Goal: Information Seeking & Learning: Learn about a topic

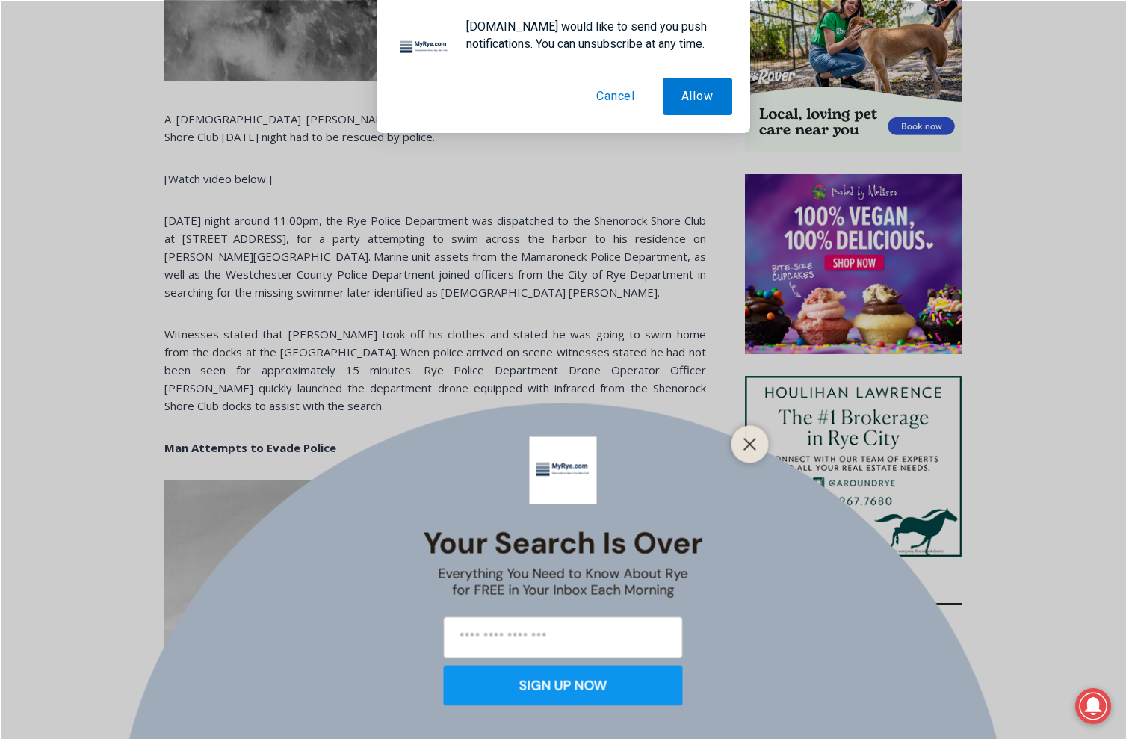
scroll to position [1196, 0]
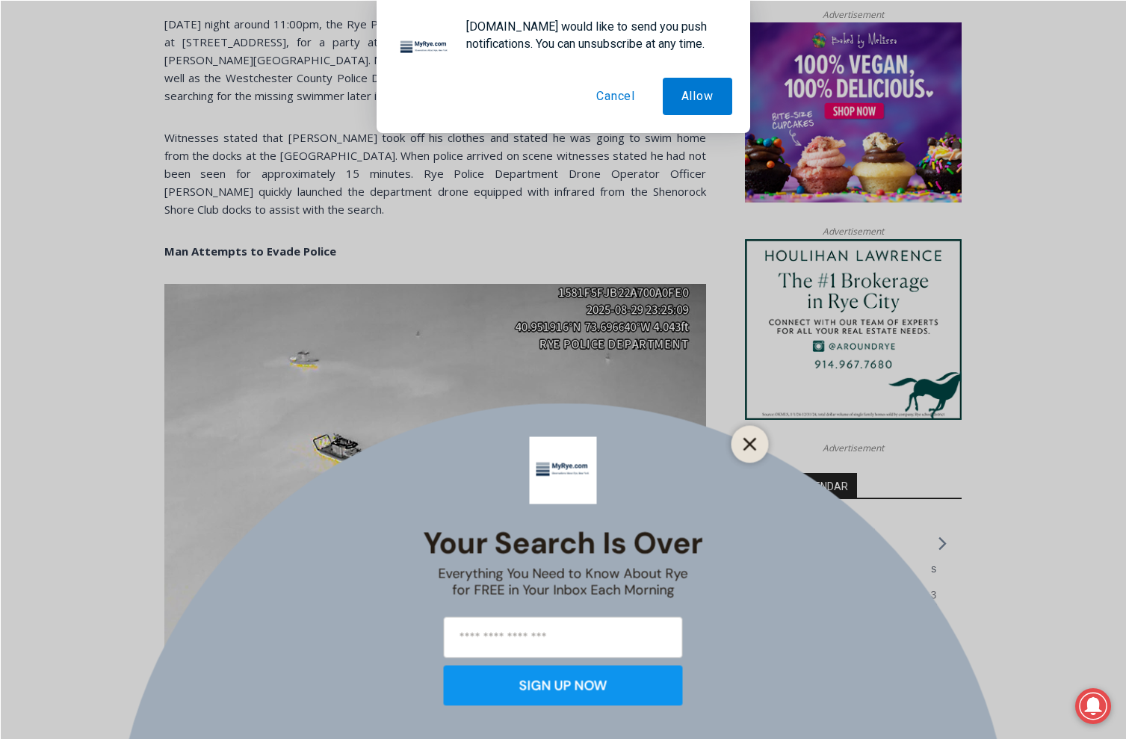
click at [758, 453] on button "Close" at bounding box center [750, 443] width 21 height 21
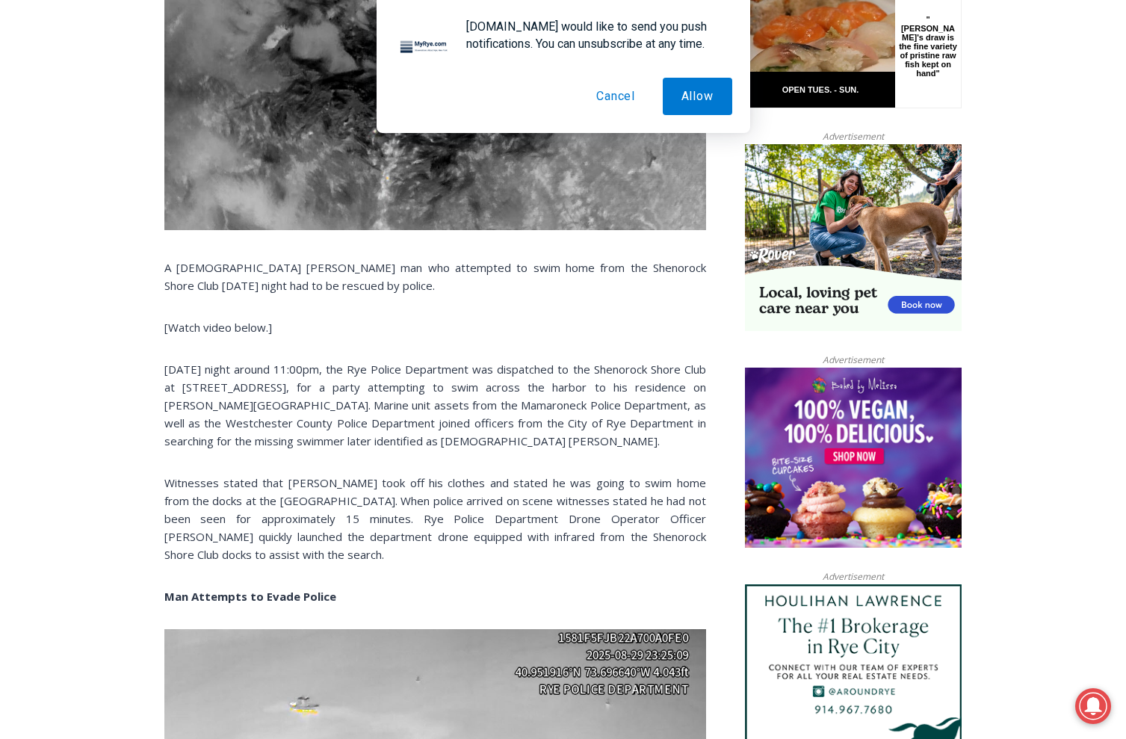
scroll to position [822, 0]
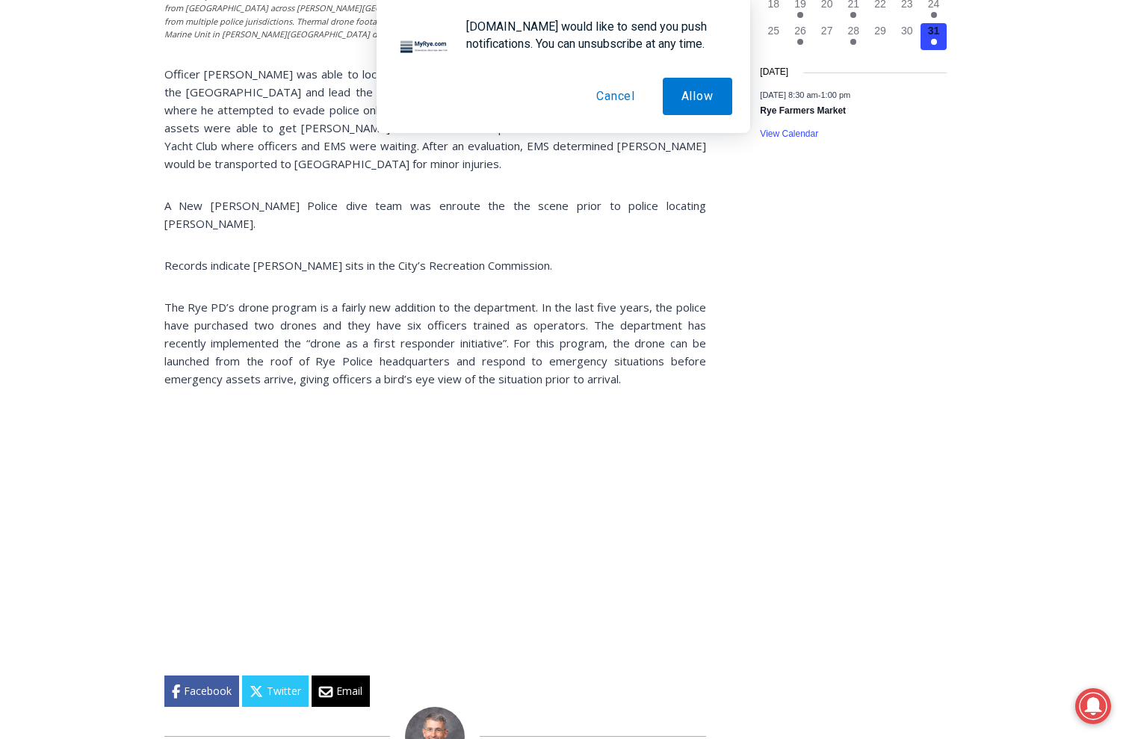
scroll to position [1943, 0]
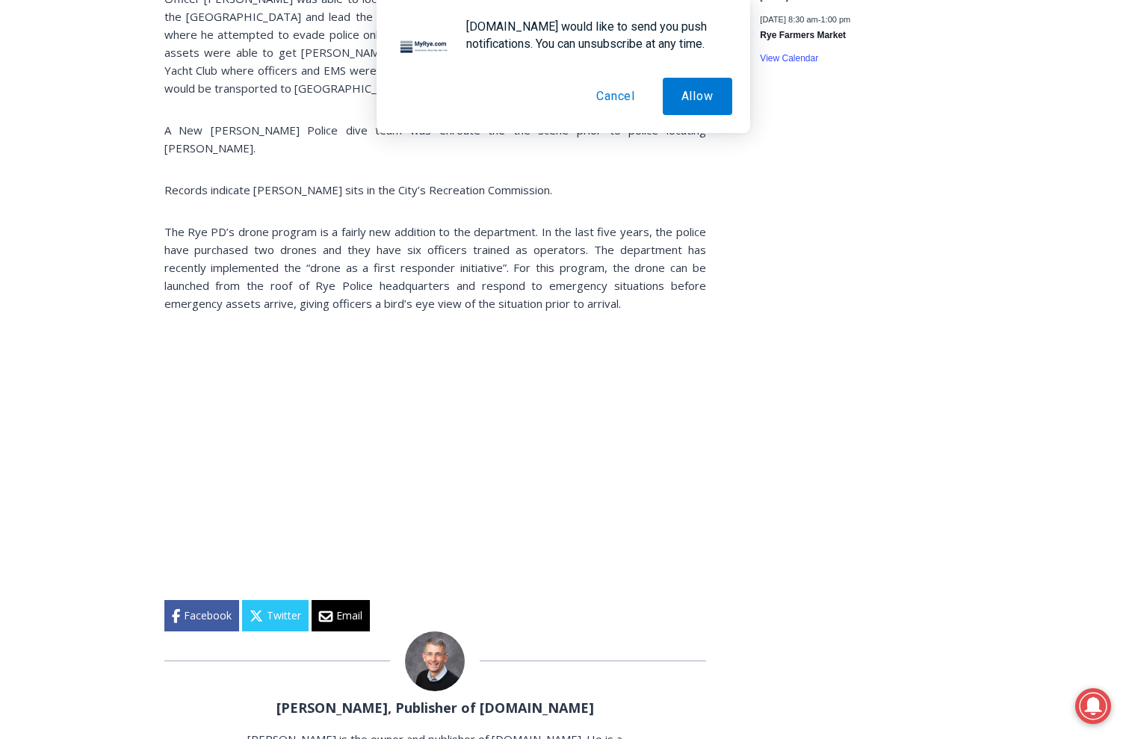
drag, startPoint x: 614, startPoint y: 101, endPoint x: 602, endPoint y: 95, distance: 13.4
click at [614, 101] on button "Cancel" at bounding box center [616, 96] width 76 height 37
